Goal: Register for event/course: Sign up to attend an event or enroll in a course

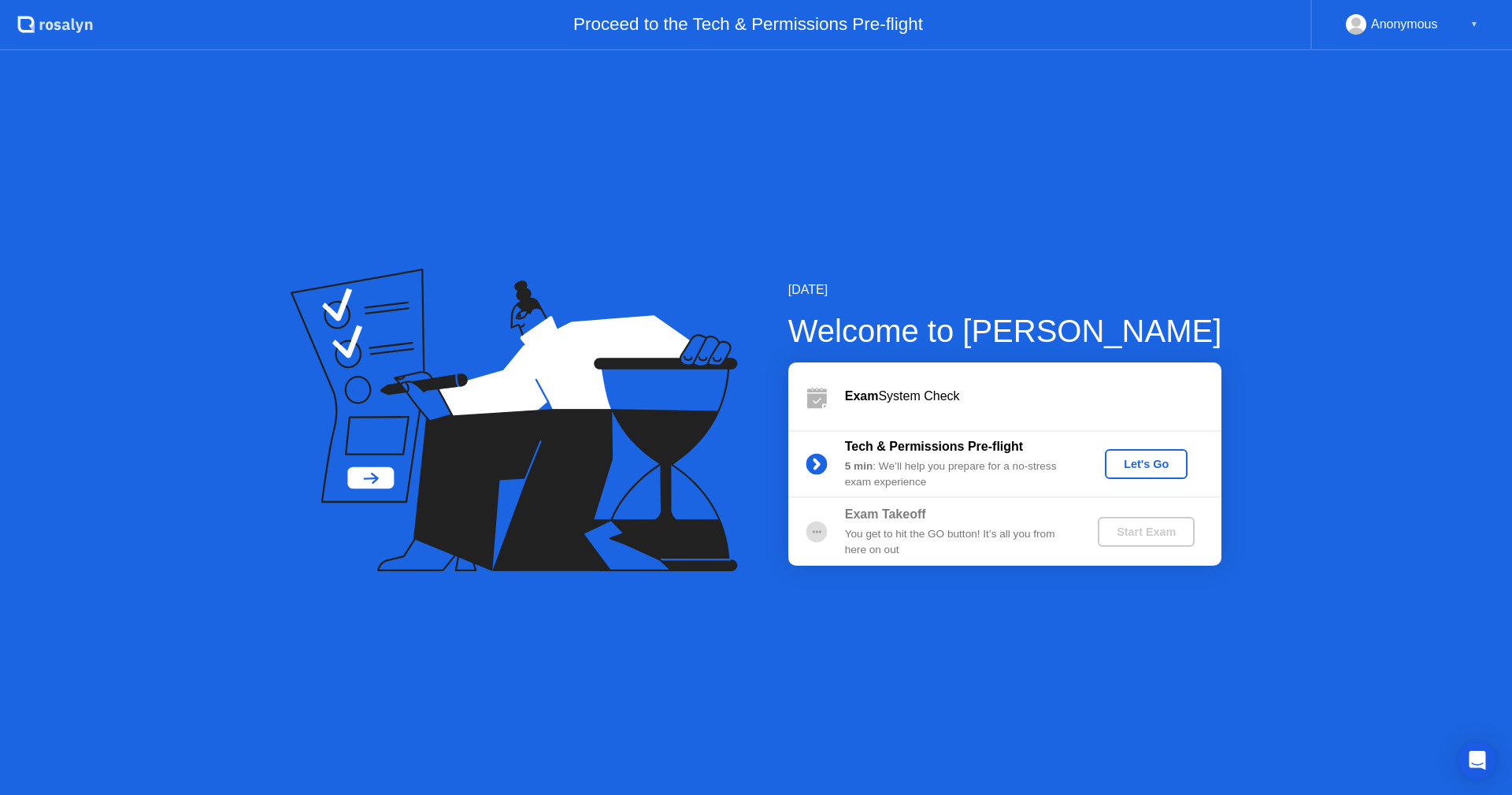
click at [1130, 461] on div "Let's Go" at bounding box center [1146, 464] width 70 height 13
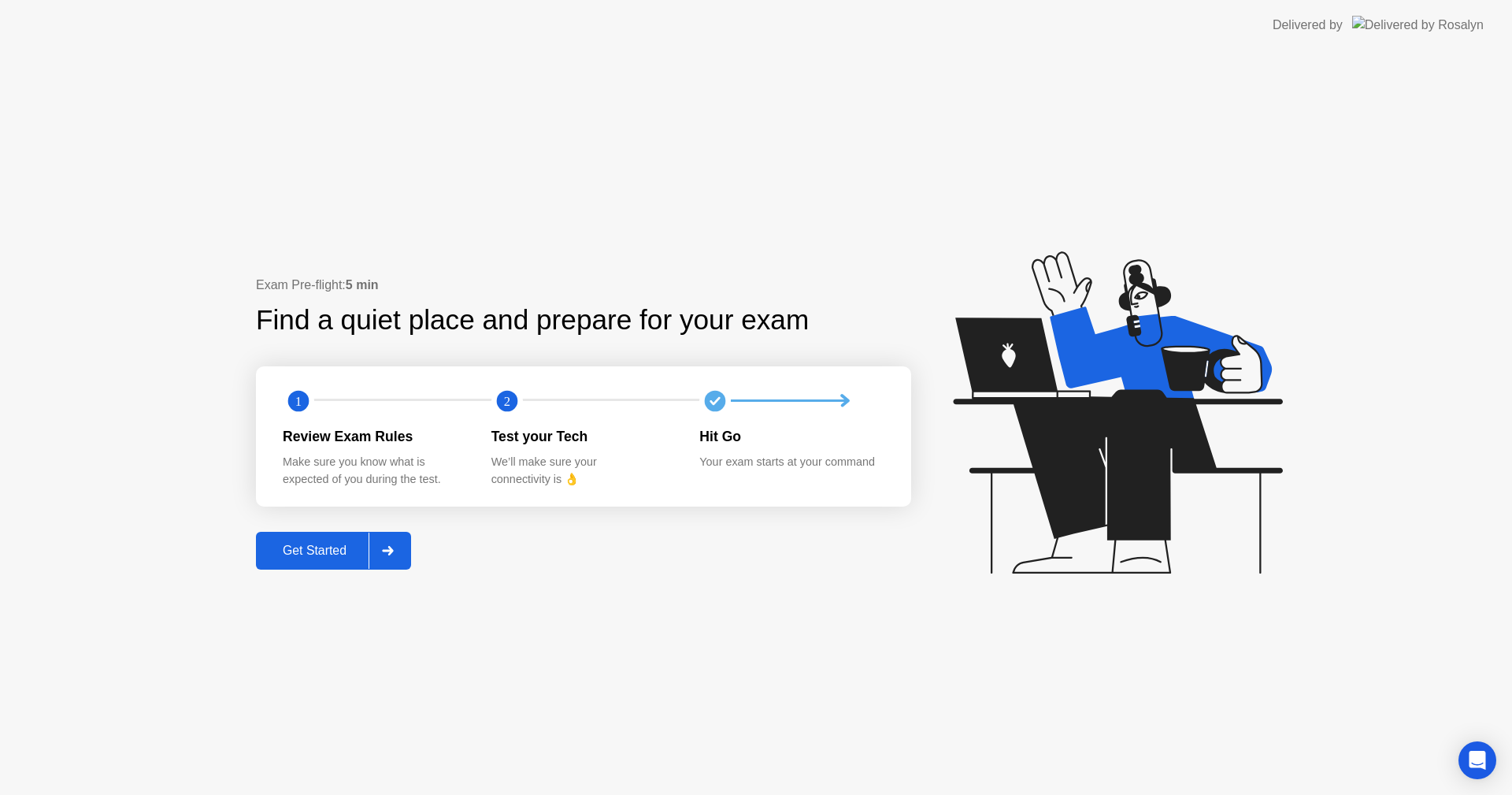
click at [352, 523] on div "Exam Pre-flight: 5 min Find a quiet place and prepare for your exam 1 2 Review …" at bounding box center [583, 423] width 655 height 294
click at [343, 550] on div "Get Started" at bounding box center [314, 550] width 108 height 14
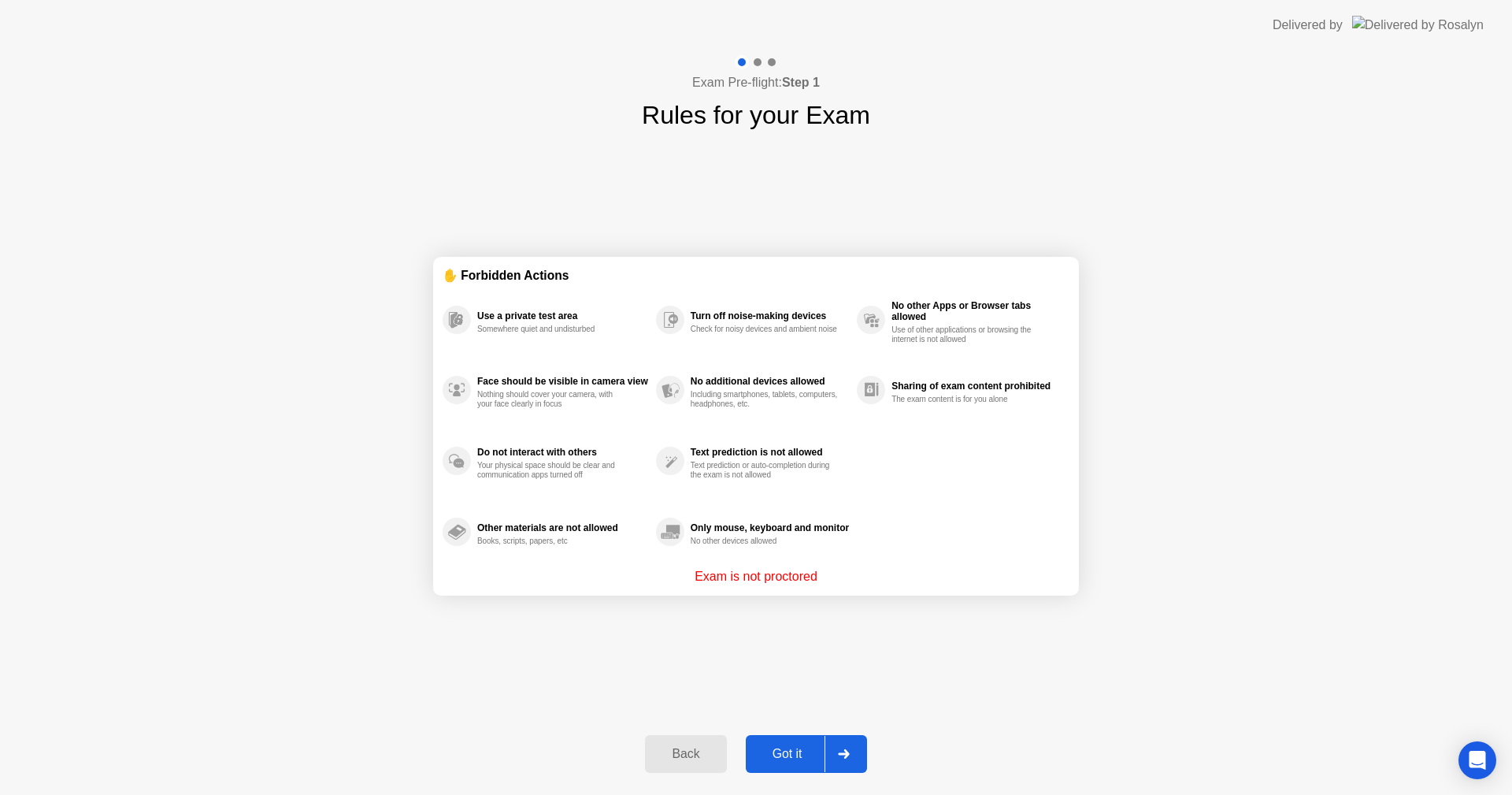
click at [808, 765] on button "Got it" at bounding box center [806, 754] width 121 height 37
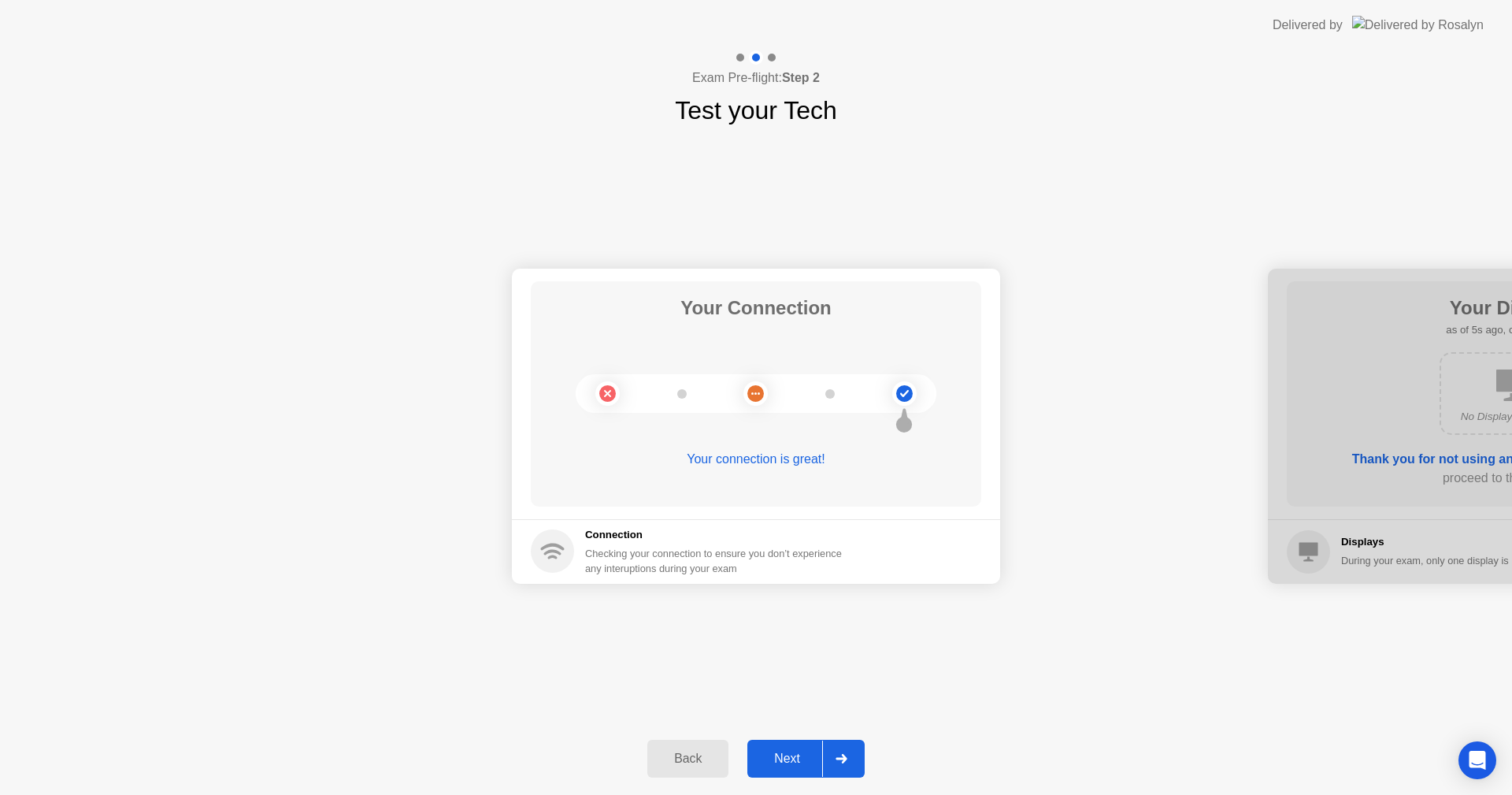
click at [806, 760] on div "Next" at bounding box center [786, 759] width 70 height 14
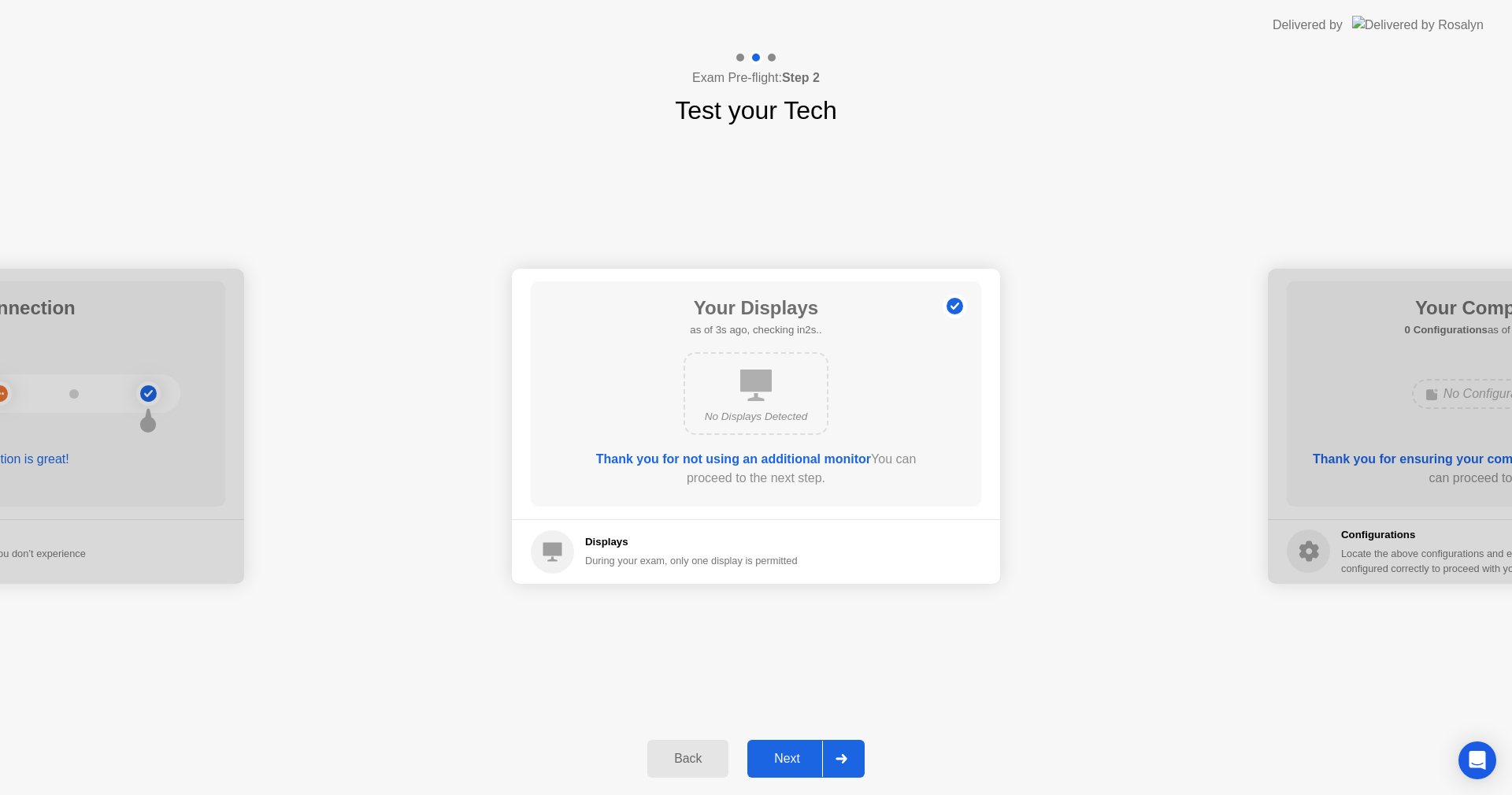
click at [813, 774] on button "Next" at bounding box center [806, 759] width 117 height 37
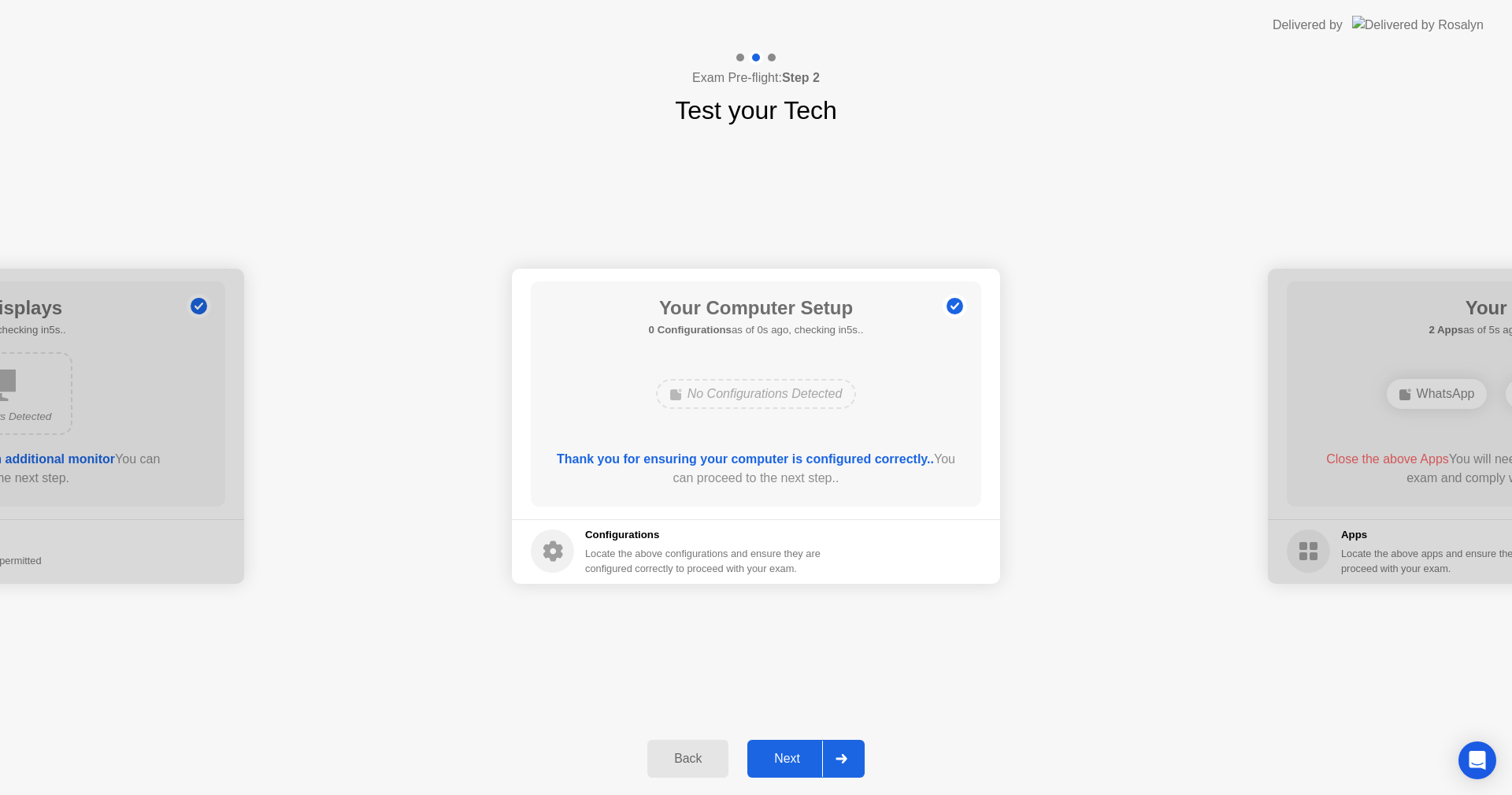
click at [815, 755] on div "Next" at bounding box center [786, 759] width 70 height 14
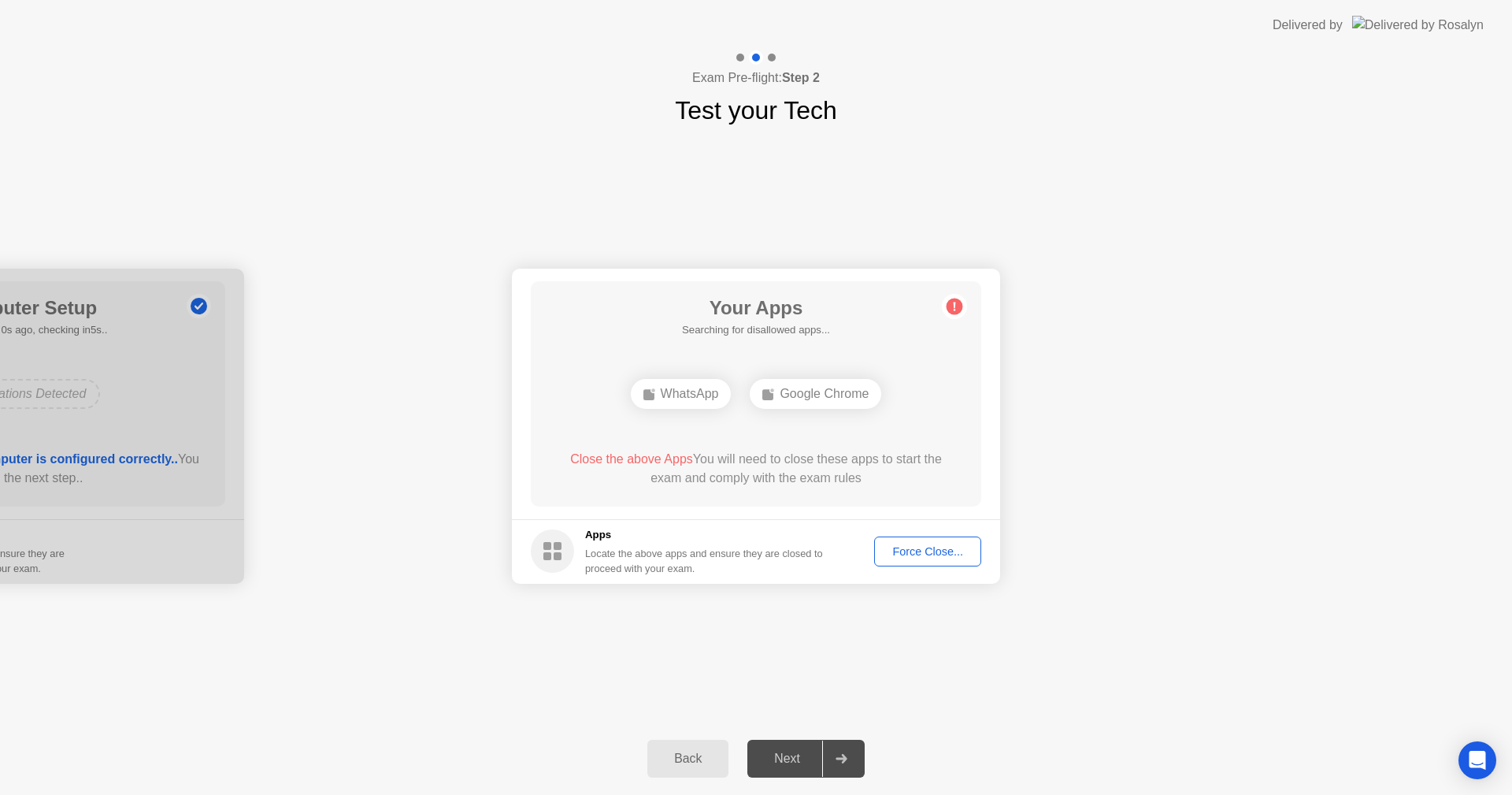
drag, startPoint x: 965, startPoint y: 531, endPoint x: 955, endPoint y: 549, distance: 20.6
click at [958, 545] on footer "Apps Locate the above apps and ensure they are closed to proceed with your exam…" at bounding box center [756, 551] width 488 height 65
click at [955, 549] on div "Force Close..." at bounding box center [927, 551] width 96 height 13
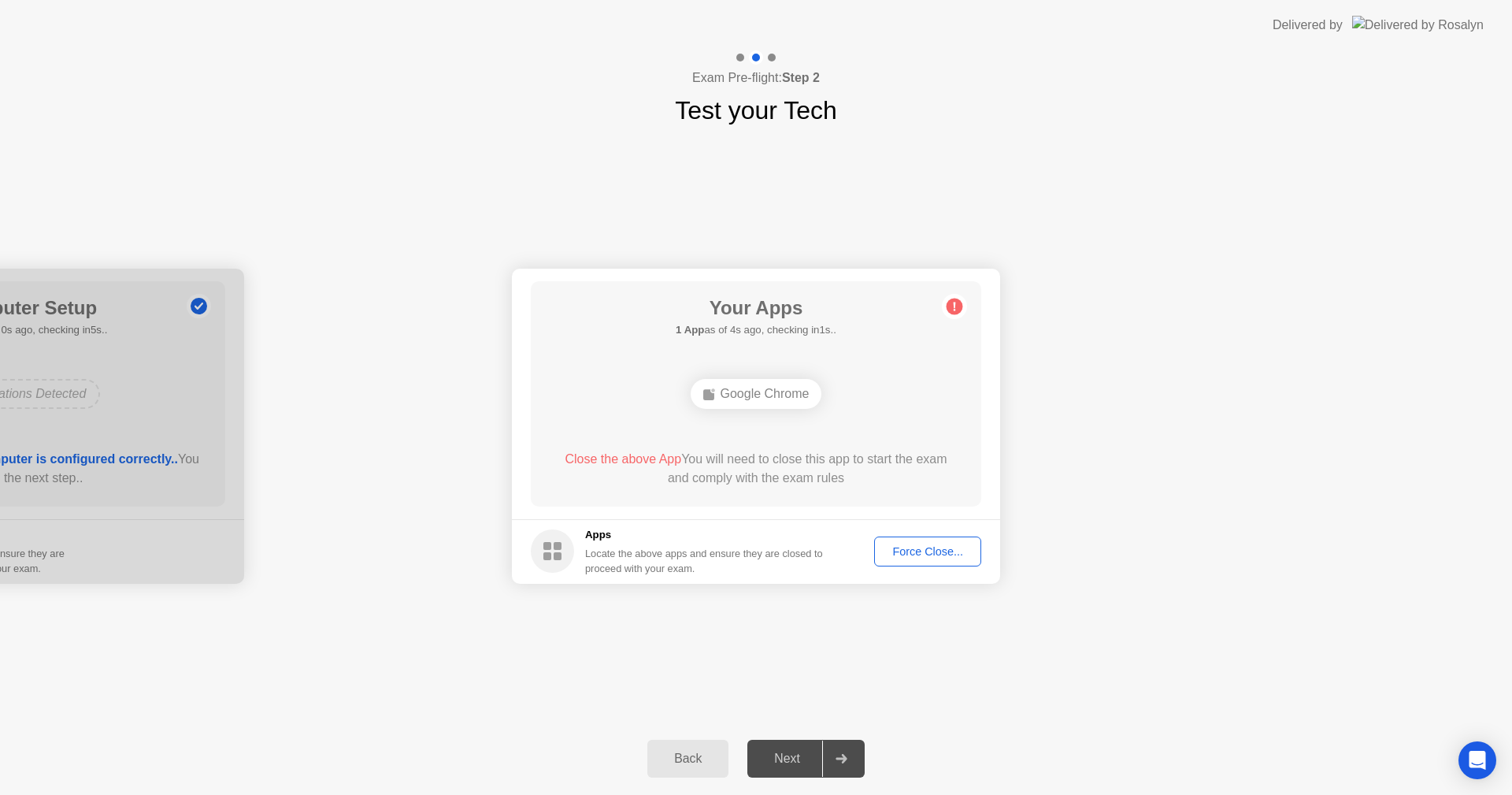
click at [916, 549] on div "Force Close..." at bounding box center [927, 551] width 96 height 13
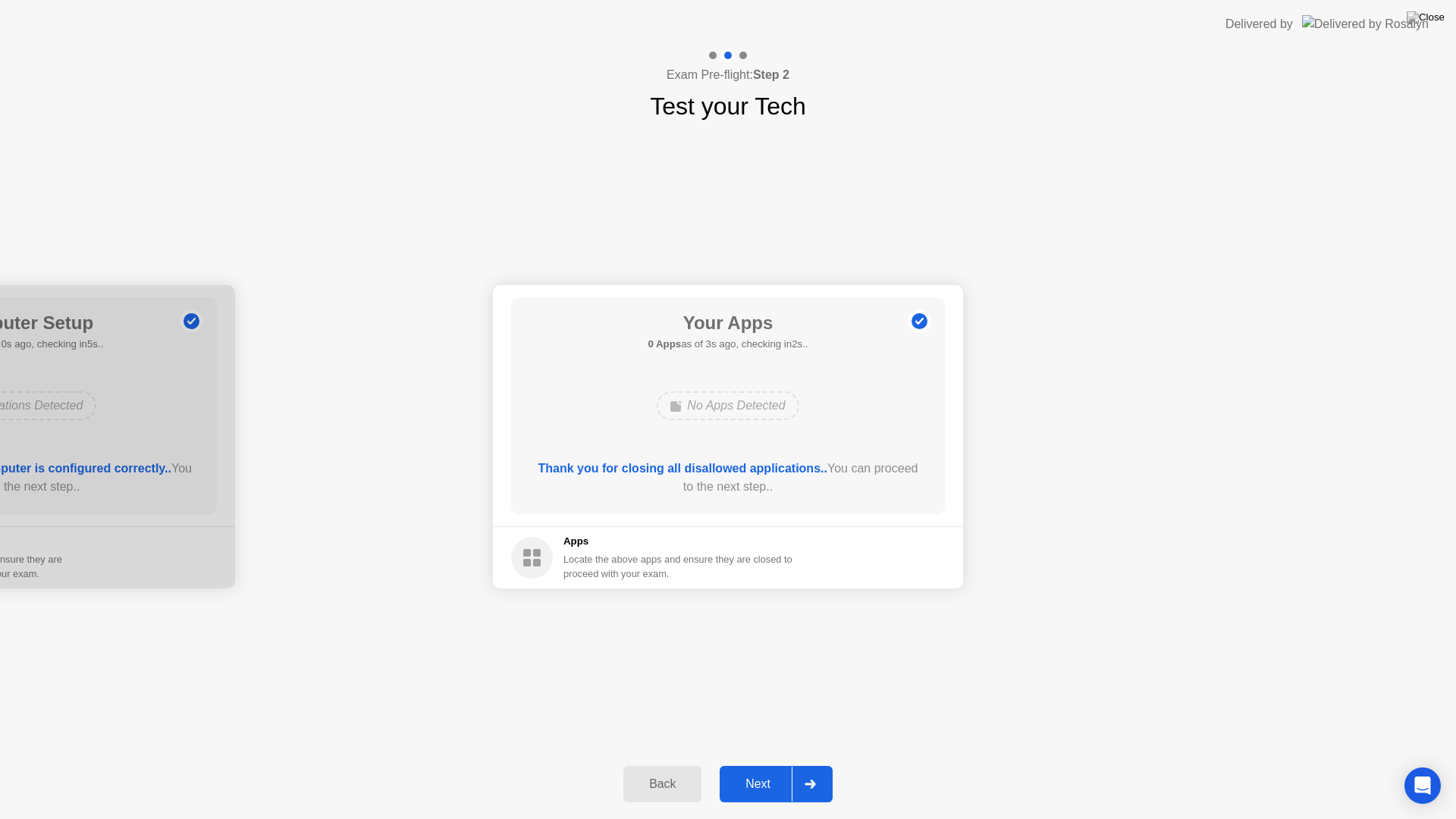
click at [785, 764] on div "Next" at bounding box center [757, 784] width 67 height 13
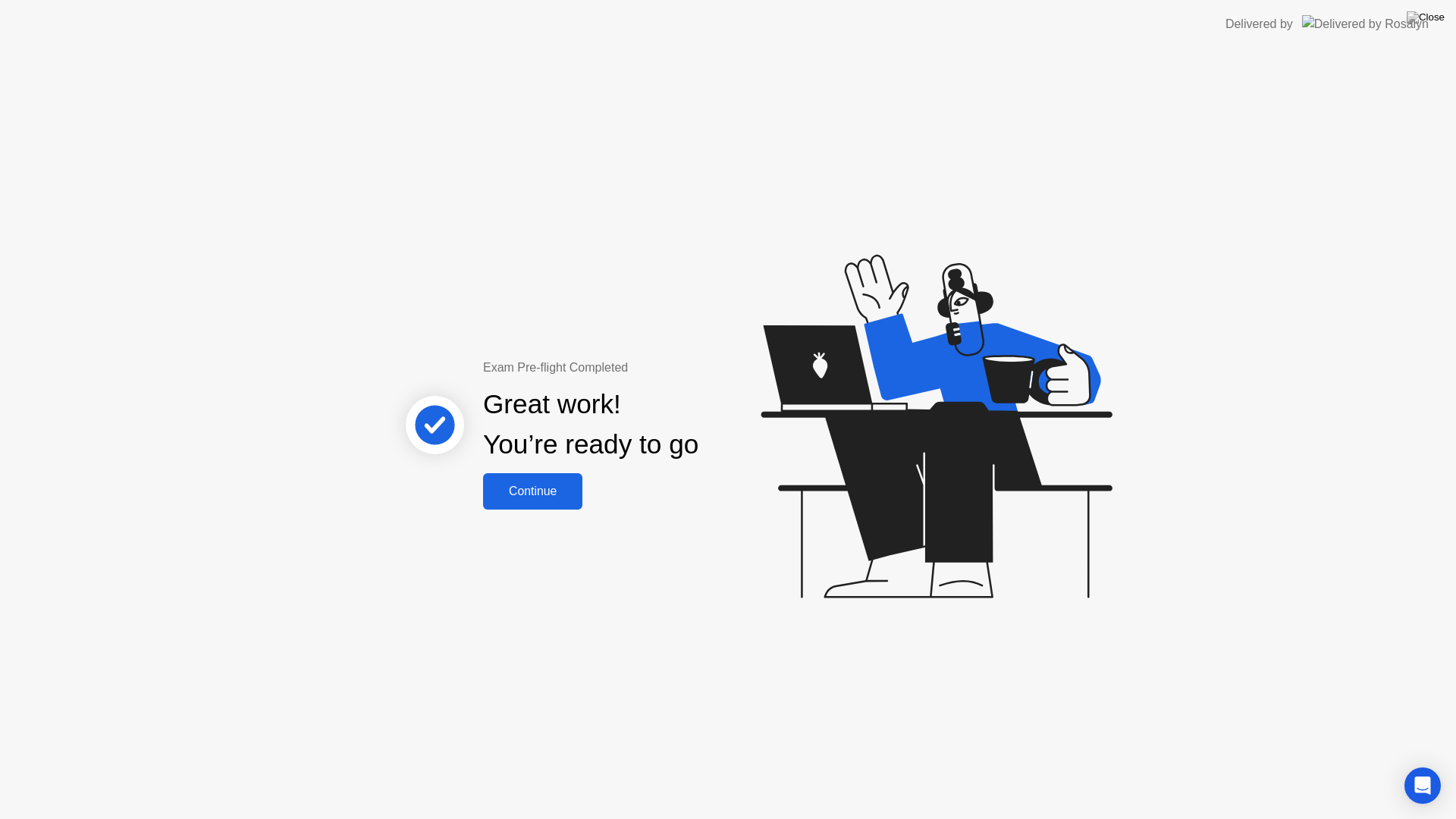
click at [548, 506] on button "Continue" at bounding box center [533, 491] width 99 height 36
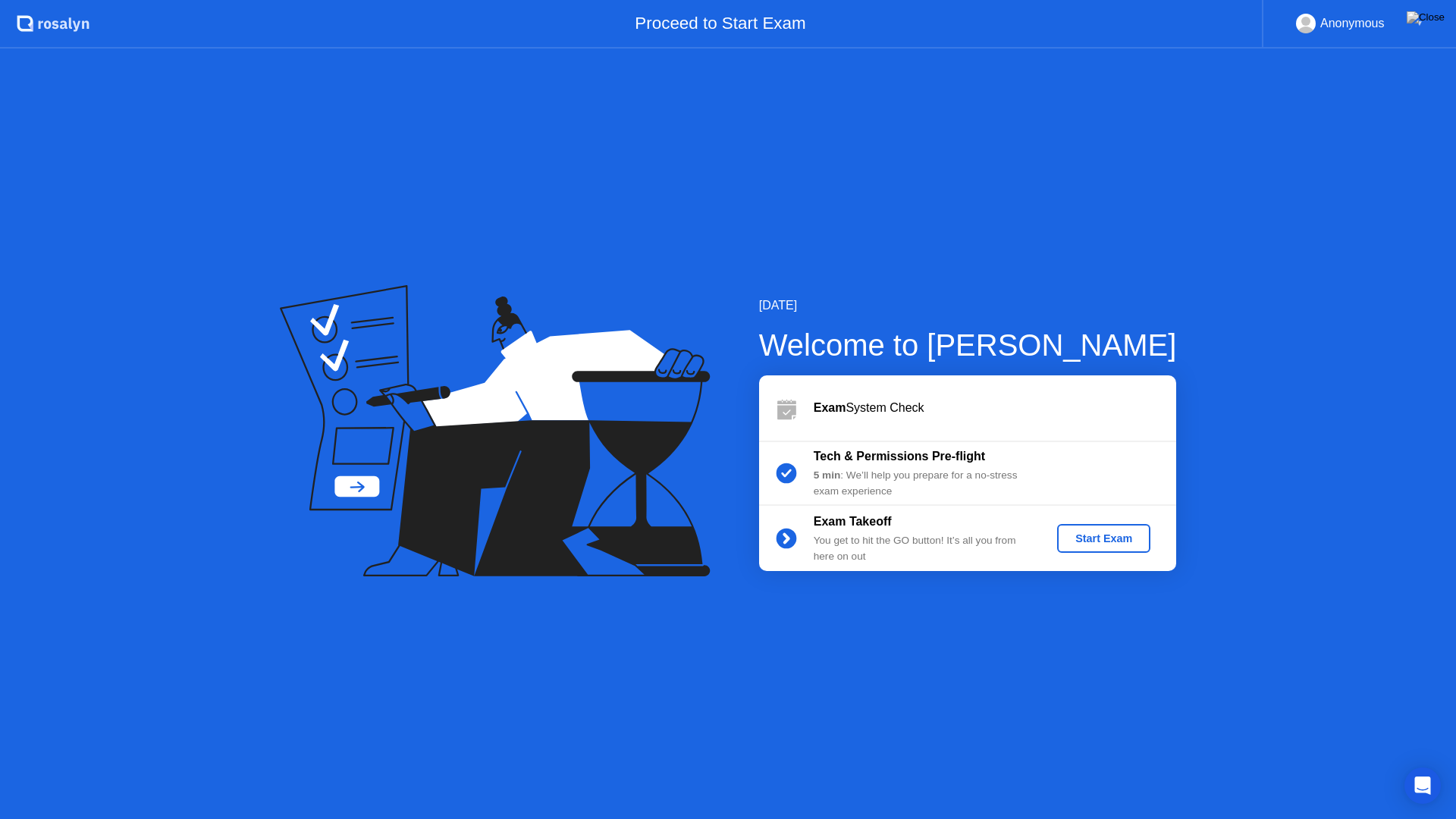
click at [1083, 548] on button "Start Exam" at bounding box center [1103, 538] width 94 height 28
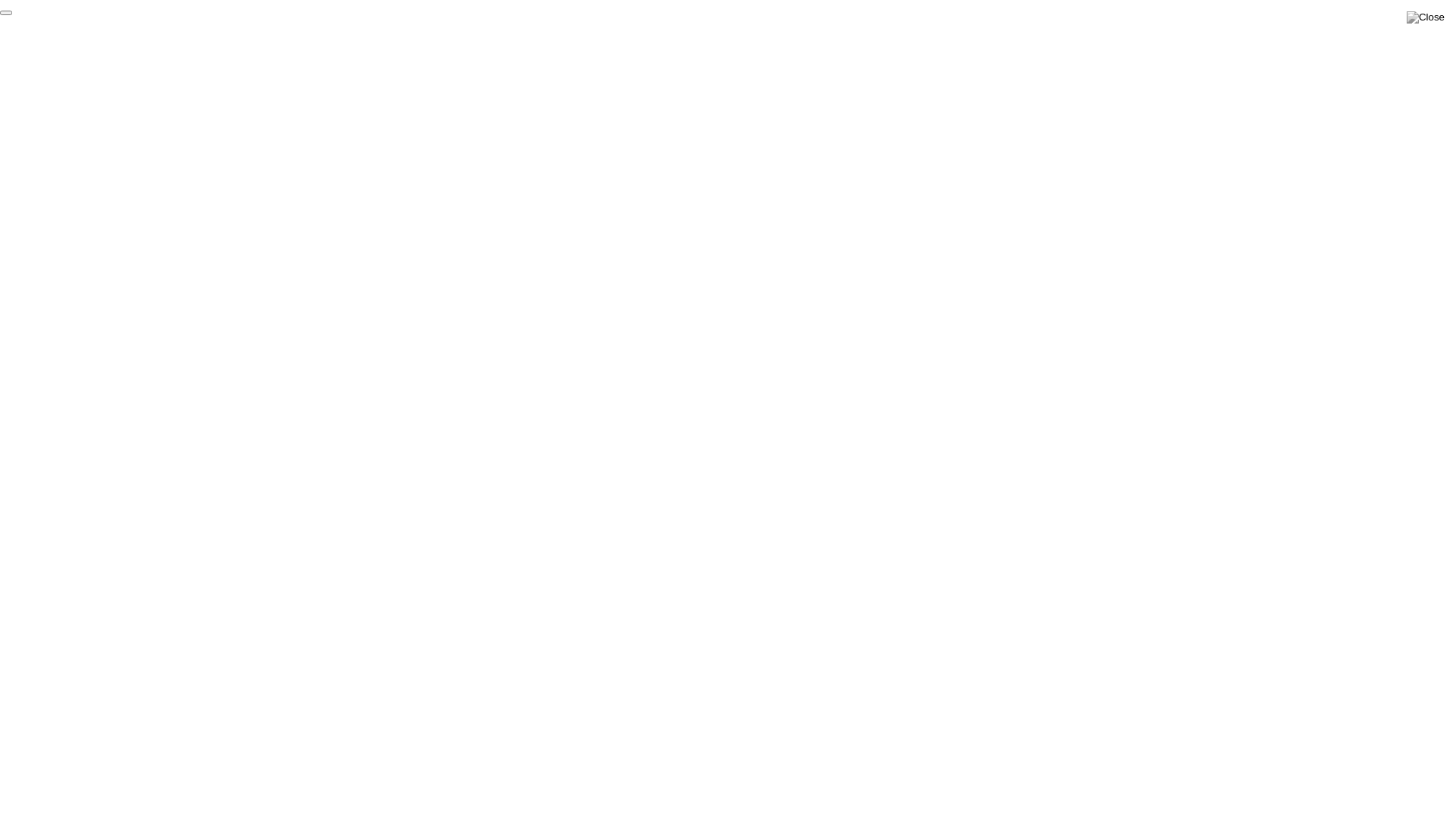
click at [12, 15] on button "End Proctoring Session" at bounding box center [6, 12] width 12 height 5
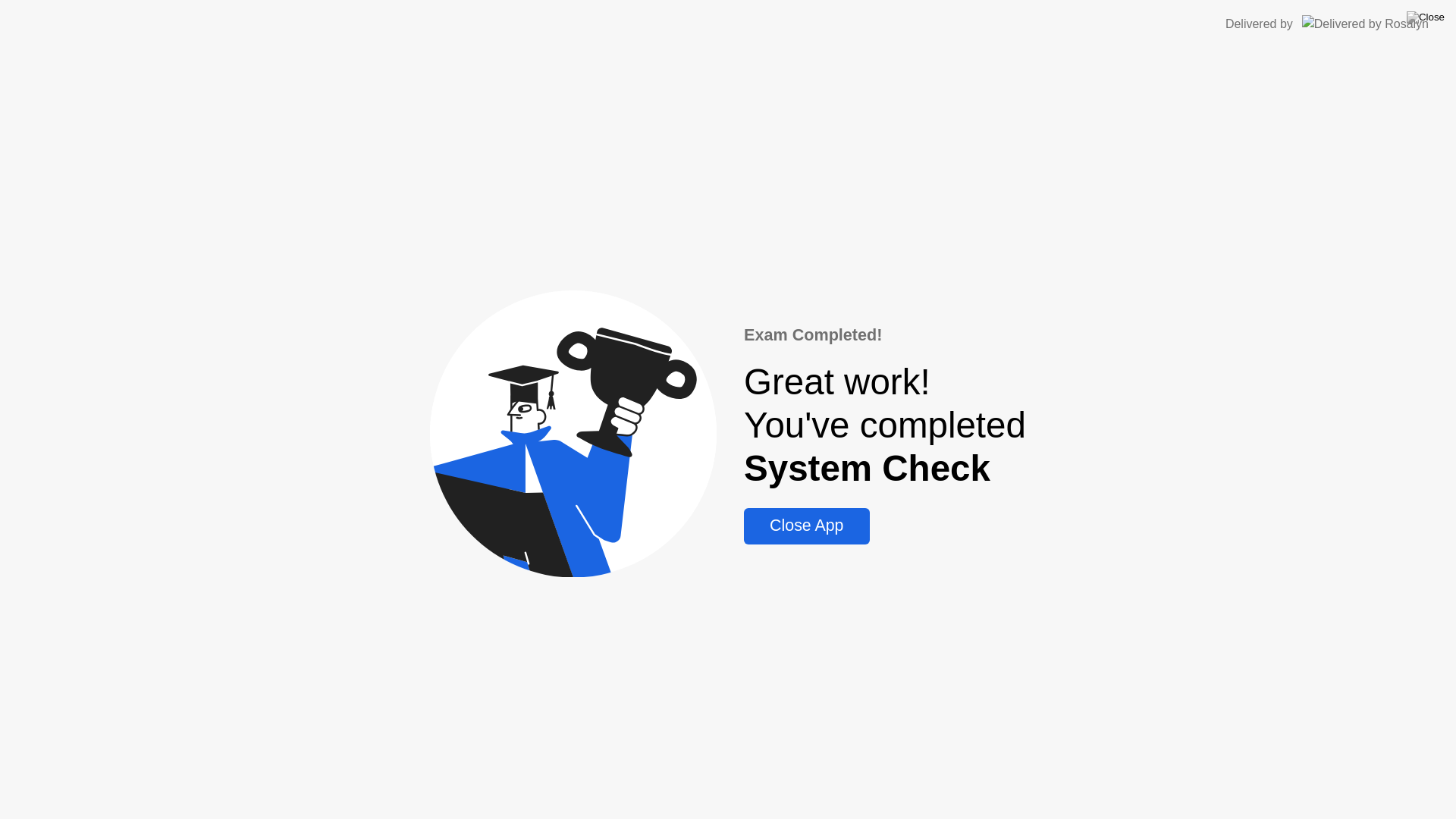
click at [827, 539] on button "Close App" at bounding box center [806, 526] width 125 height 36
